Goal: Task Accomplishment & Management: Complete application form

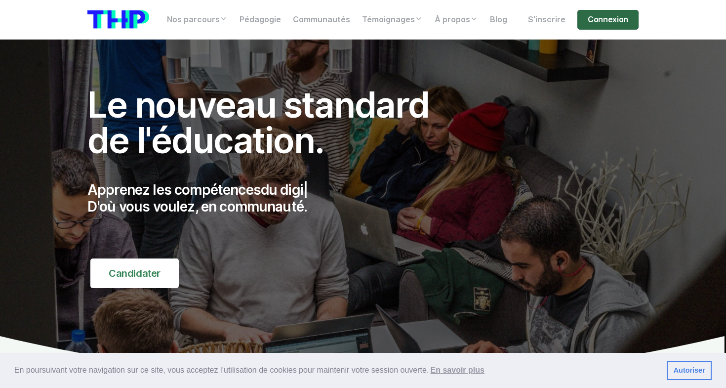
click at [587, 15] on link "Connexion" at bounding box center [607, 20] width 61 height 20
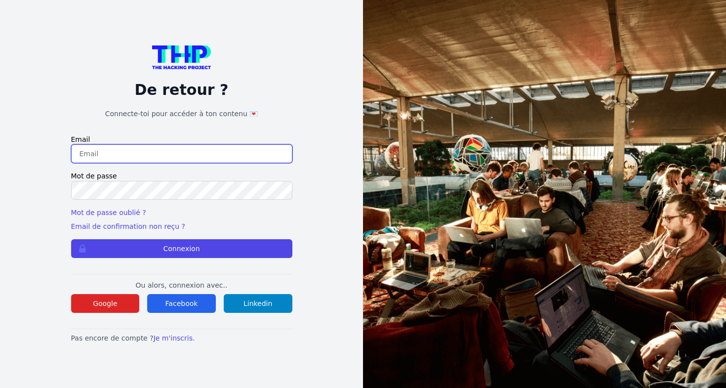
type input "aidahenni96@icloud.com"
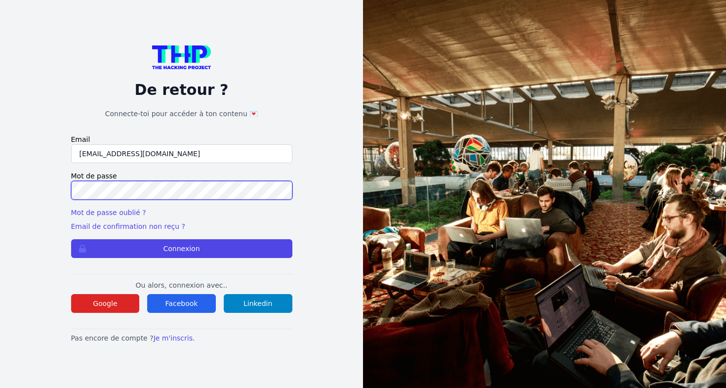
click at [181, 248] on button "Connexion" at bounding box center [181, 248] width 221 height 19
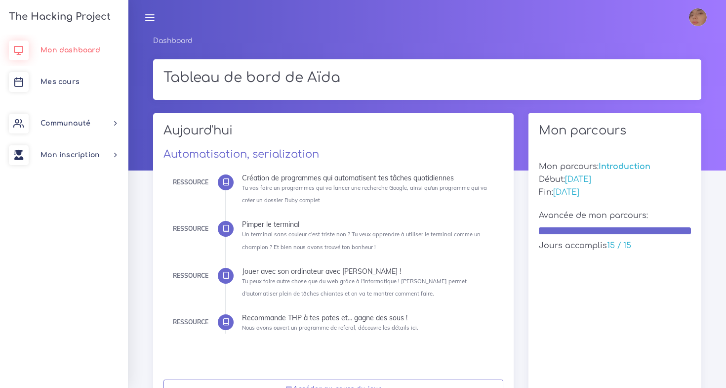
click at [74, 52] on span "Mon dashboard" at bounding box center [70, 49] width 60 height 7
click at [67, 150] on link "Mon inscription" at bounding box center [64, 155] width 128 height 32
click at [77, 227] on link "Mes parcours" at bounding box center [62, 225] width 128 height 22
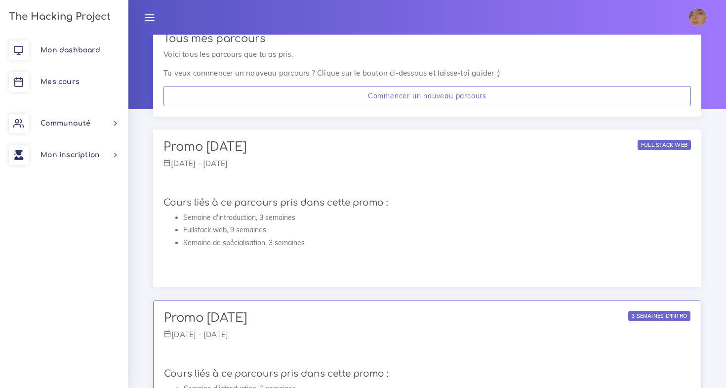
scroll to position [54, 0]
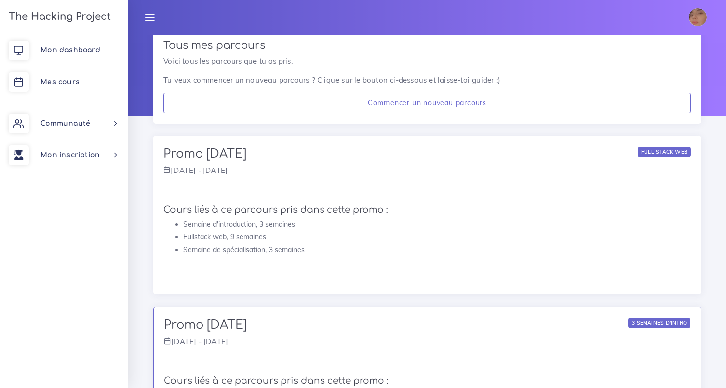
click at [653, 152] on div "Full stack web" at bounding box center [664, 152] width 53 height 10
click at [108, 151] on link "Mon inscription" at bounding box center [64, 155] width 128 height 32
click at [79, 49] on span "Mon dashboard" at bounding box center [70, 49] width 60 height 7
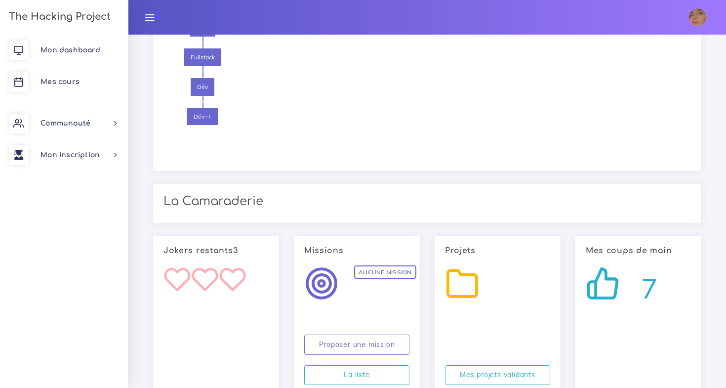
scroll to position [1142, 0]
click at [468, 365] on link "Mes projets validants" at bounding box center [497, 375] width 105 height 20
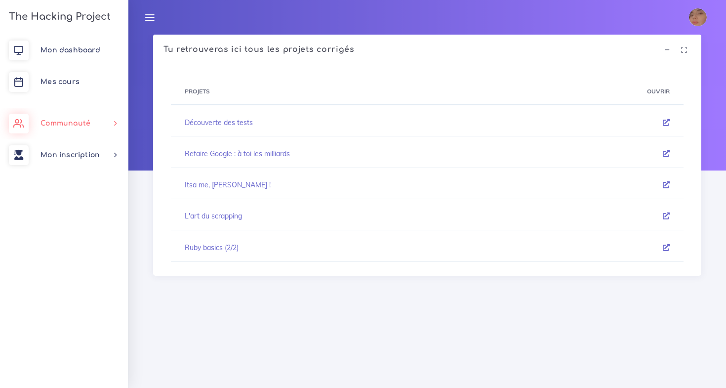
click at [68, 116] on link "Communauté" at bounding box center [64, 124] width 128 height 32
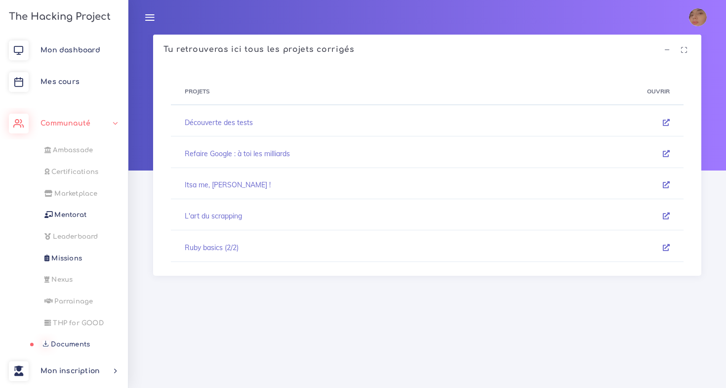
click at [78, 333] on link "Documents" at bounding box center [62, 344] width 128 height 22
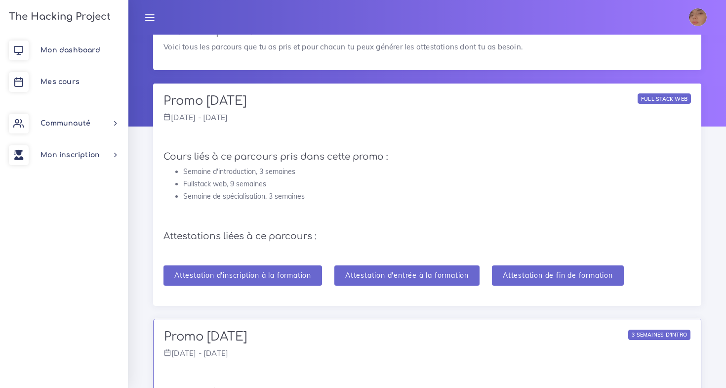
scroll to position [46, 0]
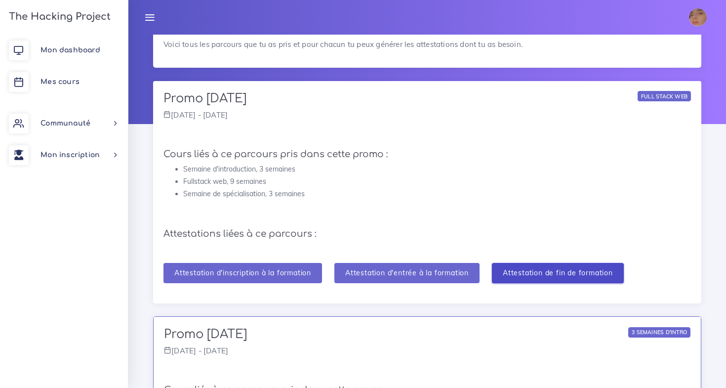
click at [557, 271] on input "Attestation de fin de formation" at bounding box center [558, 273] width 132 height 20
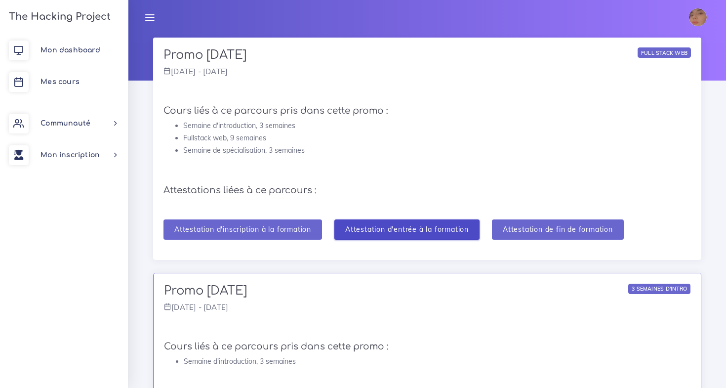
scroll to position [89, 0]
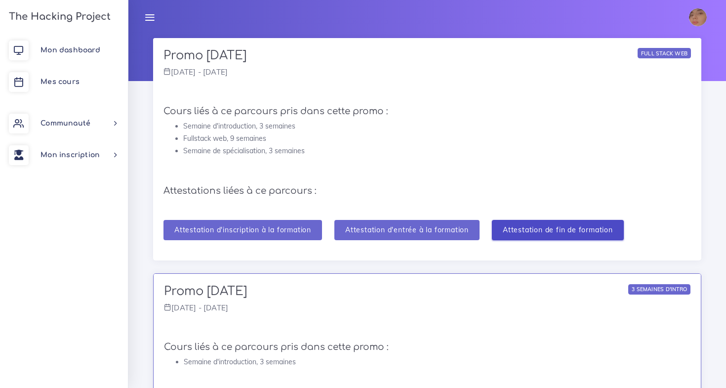
click at [584, 224] on input "Attestation de fin de formation" at bounding box center [558, 230] width 132 height 20
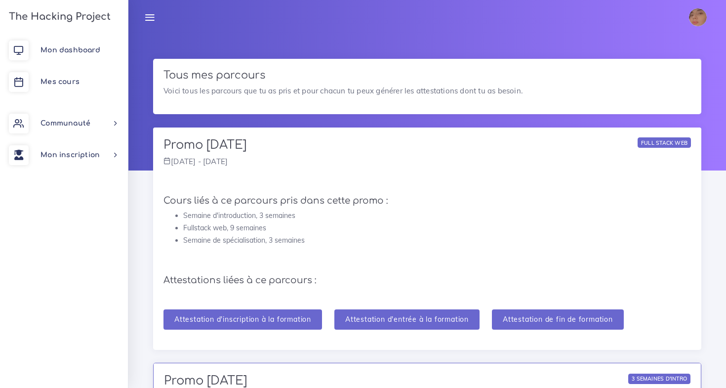
scroll to position [0, 0]
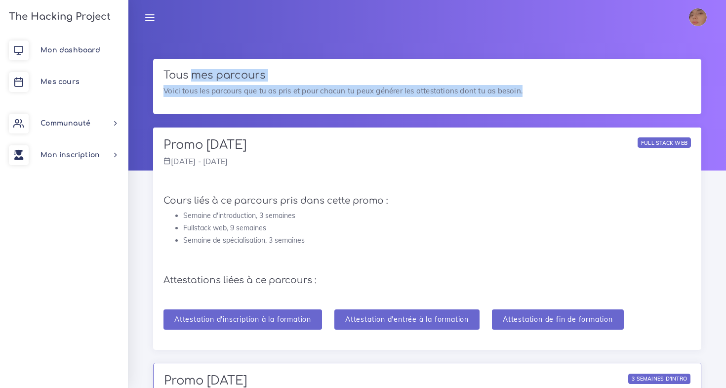
drag, startPoint x: 557, startPoint y: 87, endPoint x: 184, endPoint y: 74, distance: 373.1
click at [184, 75] on div "Tous mes parcours Voici tous les parcours que tu as pris et pour chacun tu peux…" at bounding box center [427, 86] width 548 height 55
drag, startPoint x: 160, startPoint y: 69, endPoint x: 460, endPoint y: 115, distance: 302.7
click at [535, 98] on div "Tous mes parcours Voici tous les parcours que tu as pris et pour chacun tu peux…" at bounding box center [427, 86] width 548 height 55
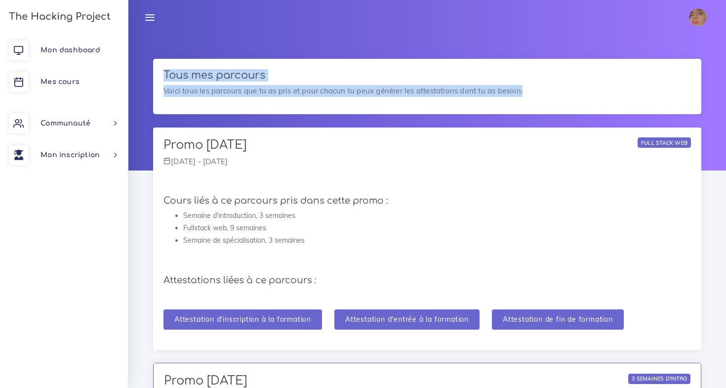
drag, startPoint x: 535, startPoint y: 98, endPoint x: 165, endPoint y: 73, distance: 370.2
click at [165, 73] on div "Tous mes parcours Voici tous les parcours que tu as pris et pour chacun tu peux…" at bounding box center [427, 86] width 548 height 55
click at [165, 73] on h3 "Tous mes parcours" at bounding box center [426, 75] width 527 height 12
